Goal: Transaction & Acquisition: Book appointment/travel/reservation

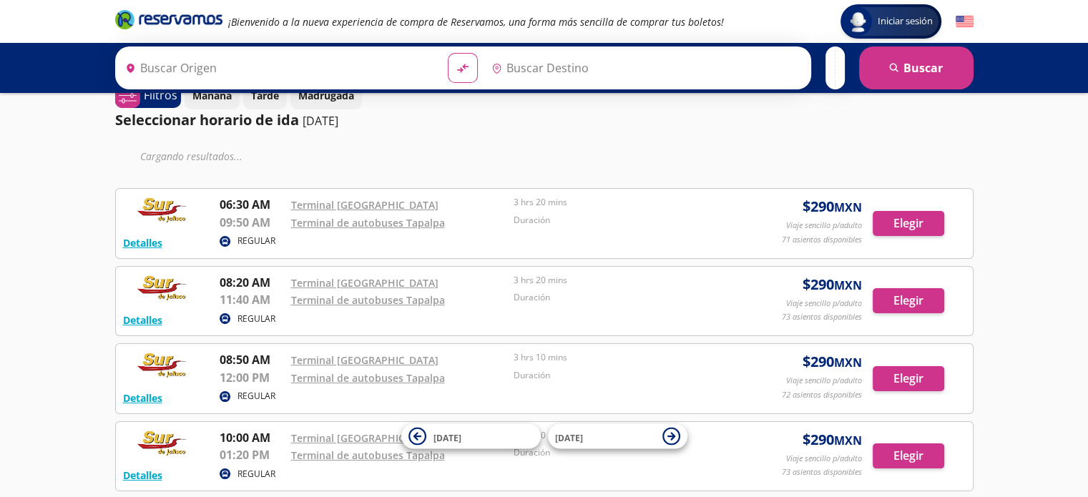
scroll to position [72, 0]
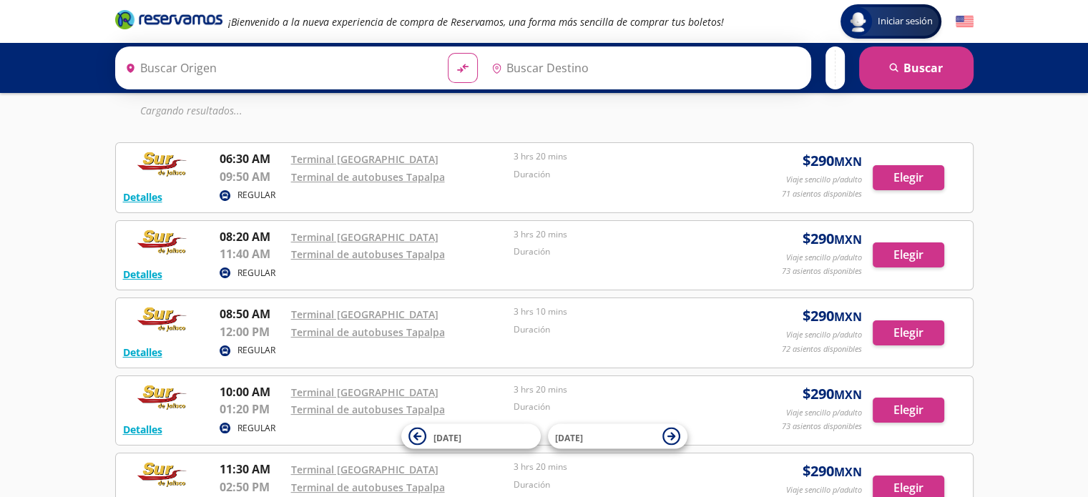
type input "[GEOGRAPHIC_DATA], [GEOGRAPHIC_DATA]"
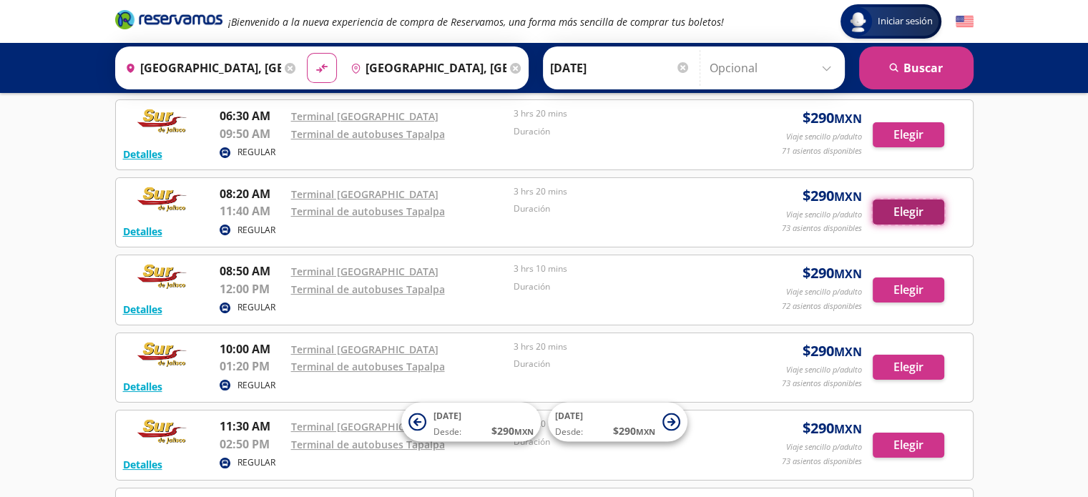
click at [892, 205] on button "Elegir" at bounding box center [909, 212] width 72 height 25
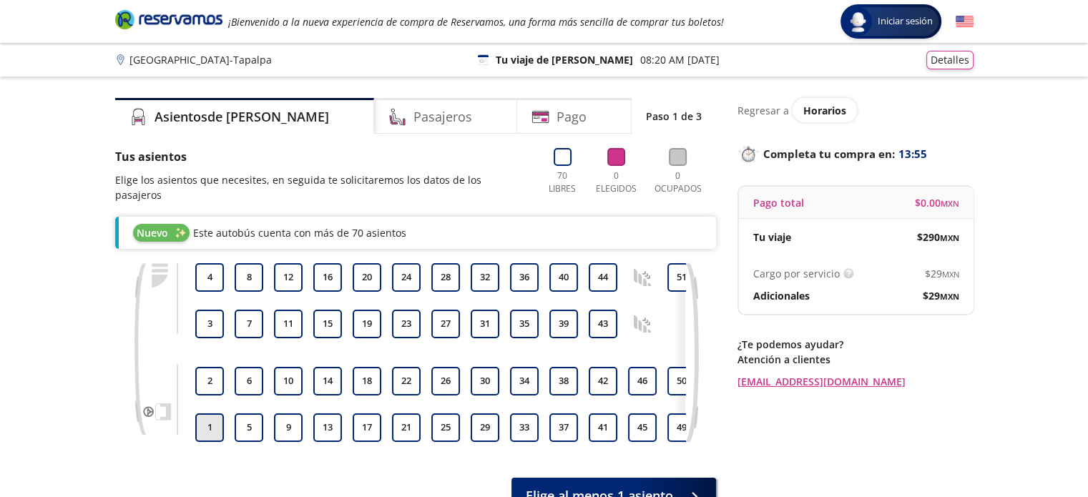
click at [206, 414] on button "1" at bounding box center [209, 428] width 29 height 29
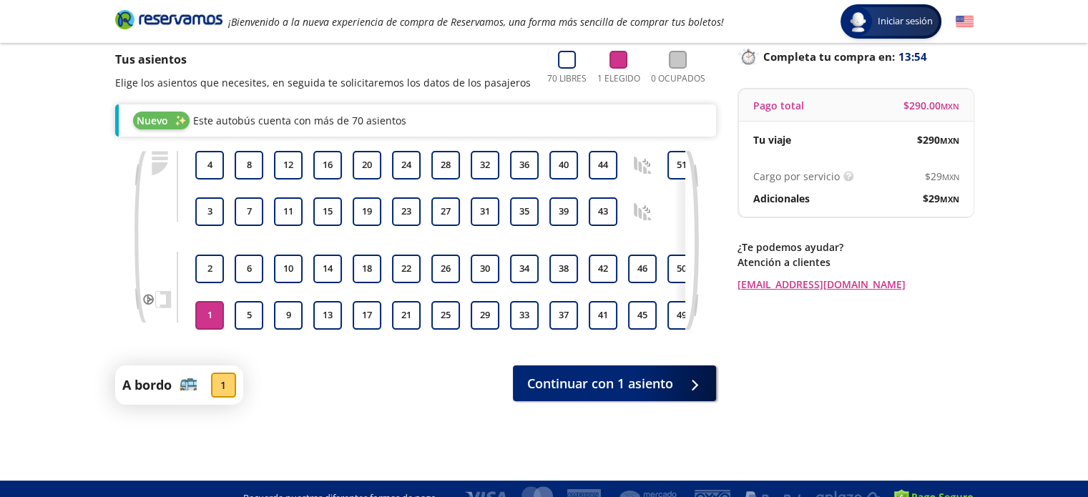
scroll to position [116, 0]
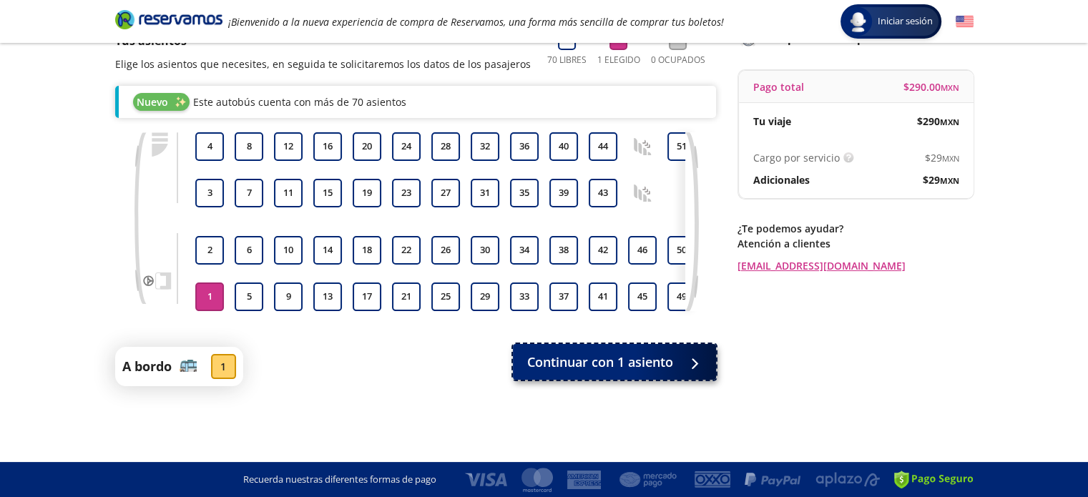
click at [587, 363] on span "Continuar con 1 asiento" at bounding box center [600, 362] width 146 height 19
